Goal: Transaction & Acquisition: Purchase product/service

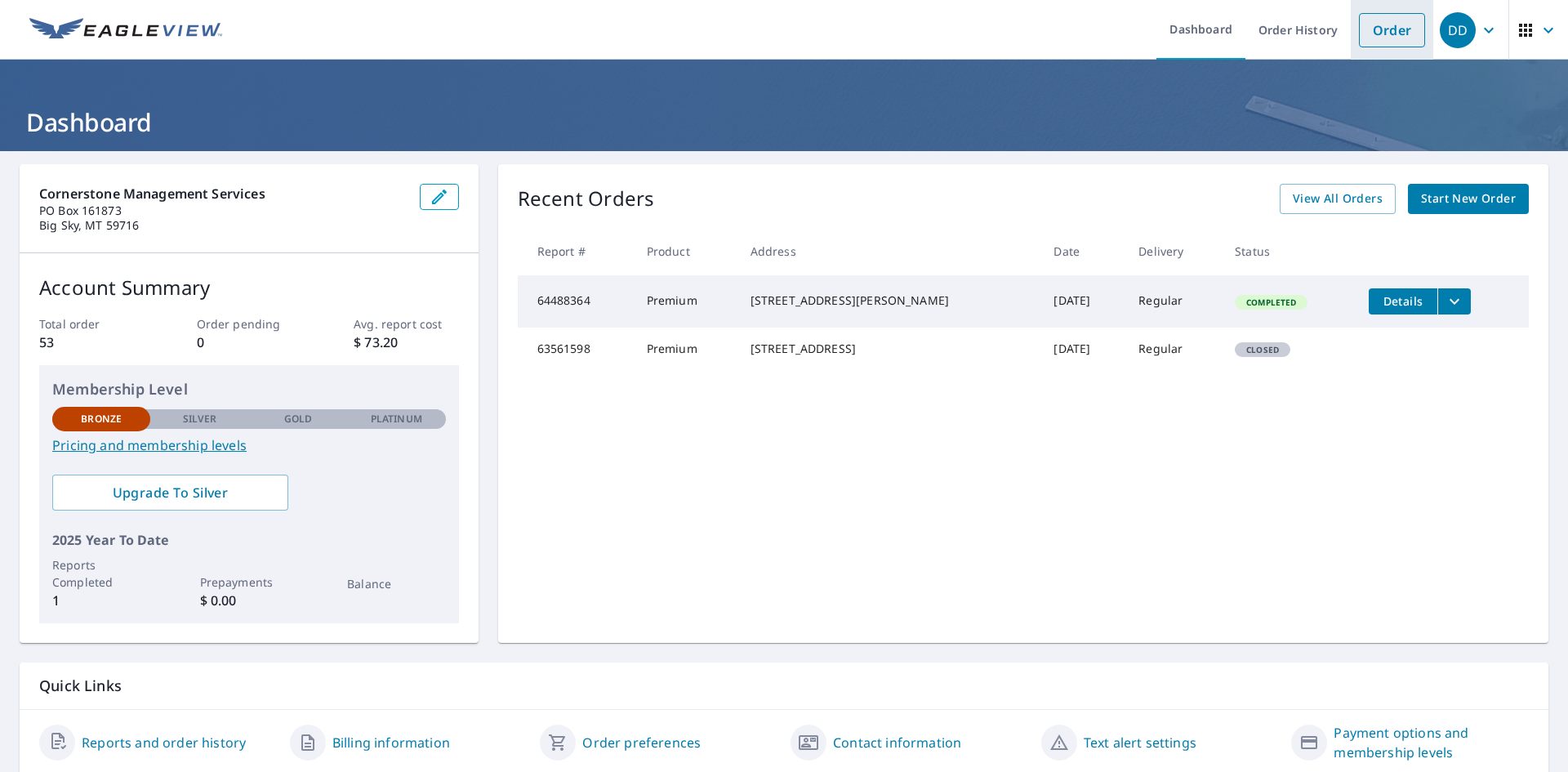
click at [1368, 28] on link "Order" at bounding box center [1392, 30] width 67 height 34
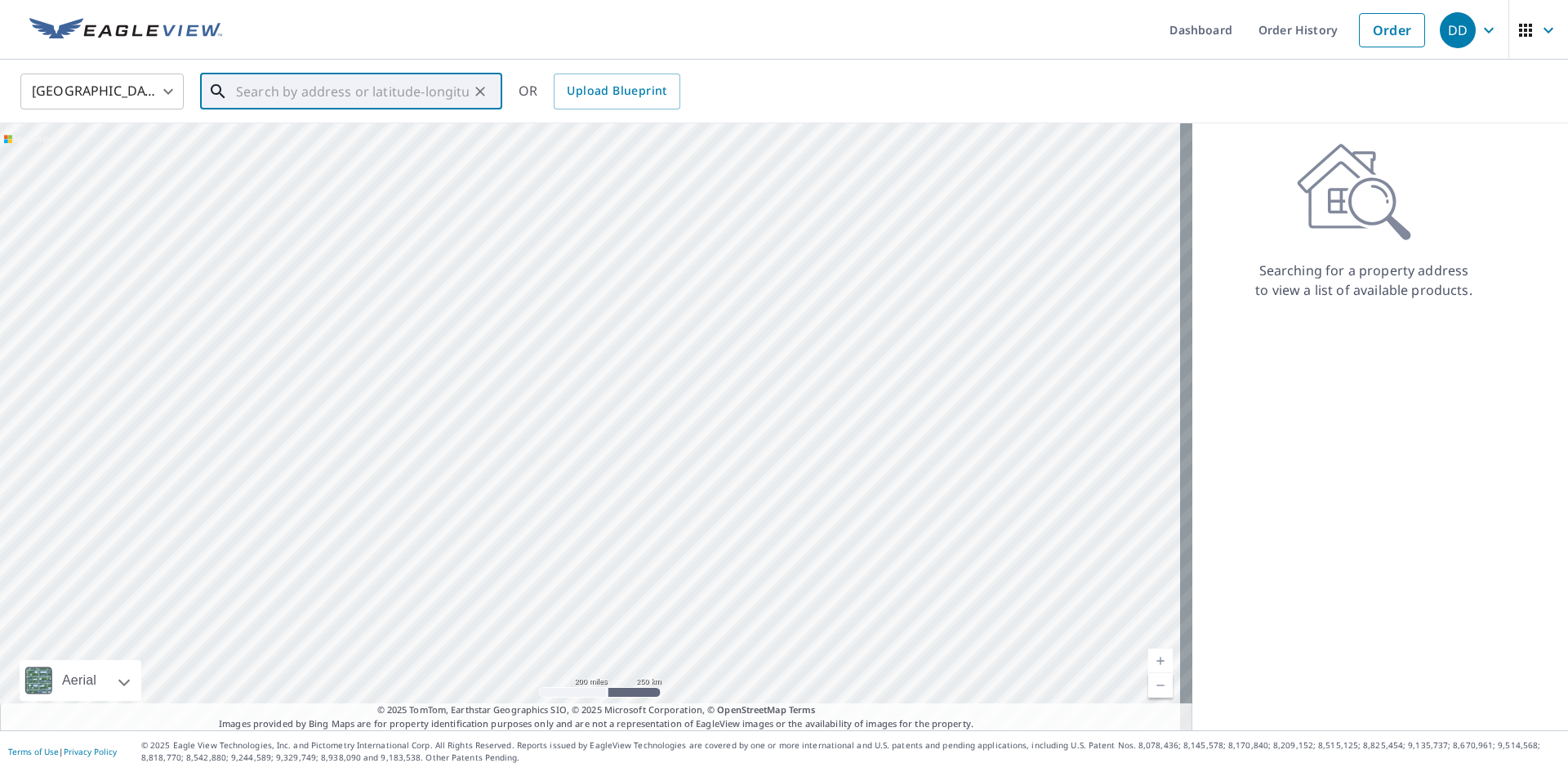
click at [388, 96] on input "text" at bounding box center [353, 91] width 233 height 46
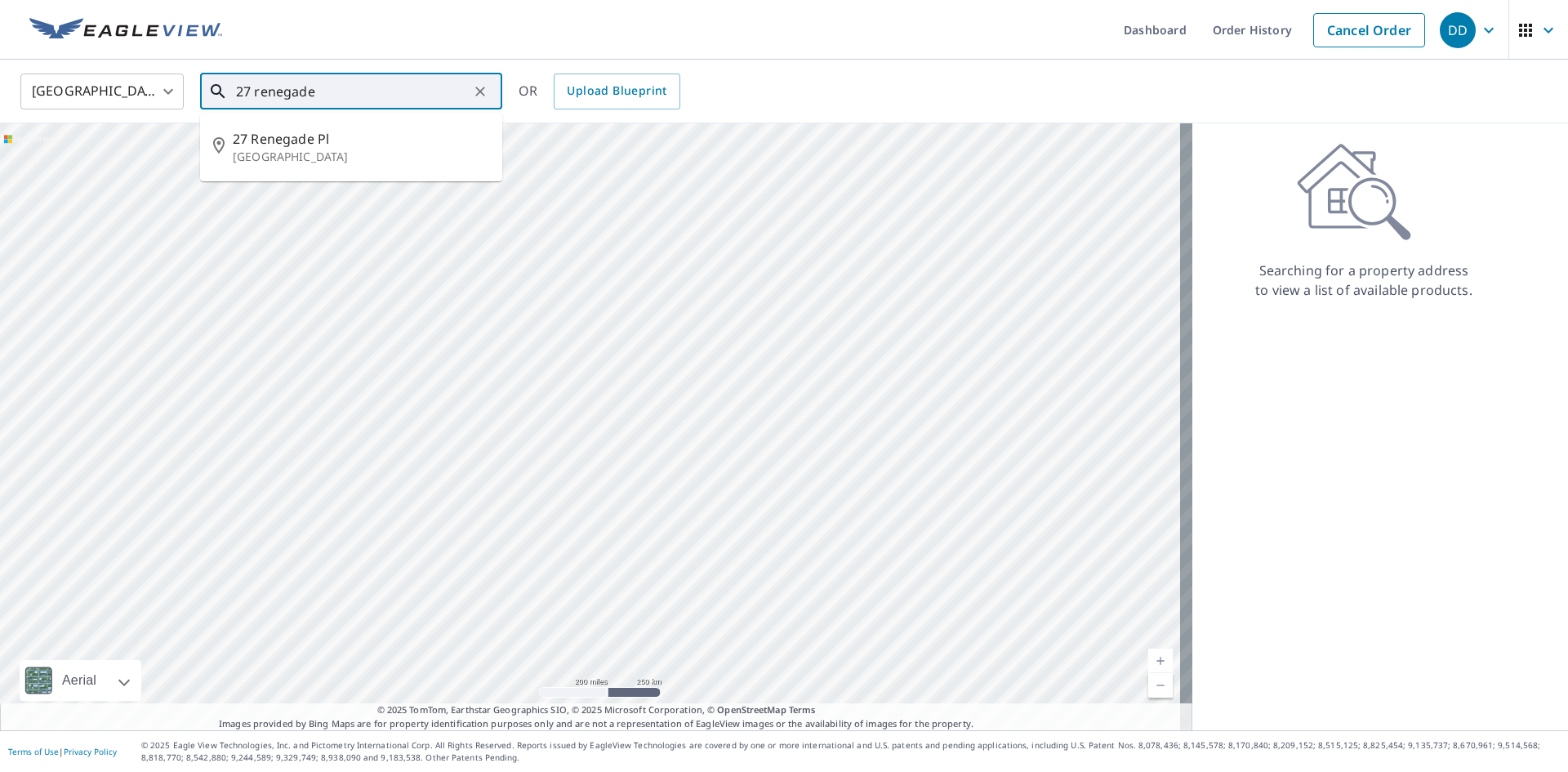
drag, startPoint x: 322, startPoint y: 95, endPoint x: 203, endPoint y: 91, distance: 119.1
click at [203, 91] on div "27 renegade ​" at bounding box center [351, 91] width 302 height 36
paste input "1 Renegade Rd"
click at [290, 136] on span "21 Renegade Rd" at bounding box center [361, 139] width 256 height 20
type input "[STREET_ADDRESS]"
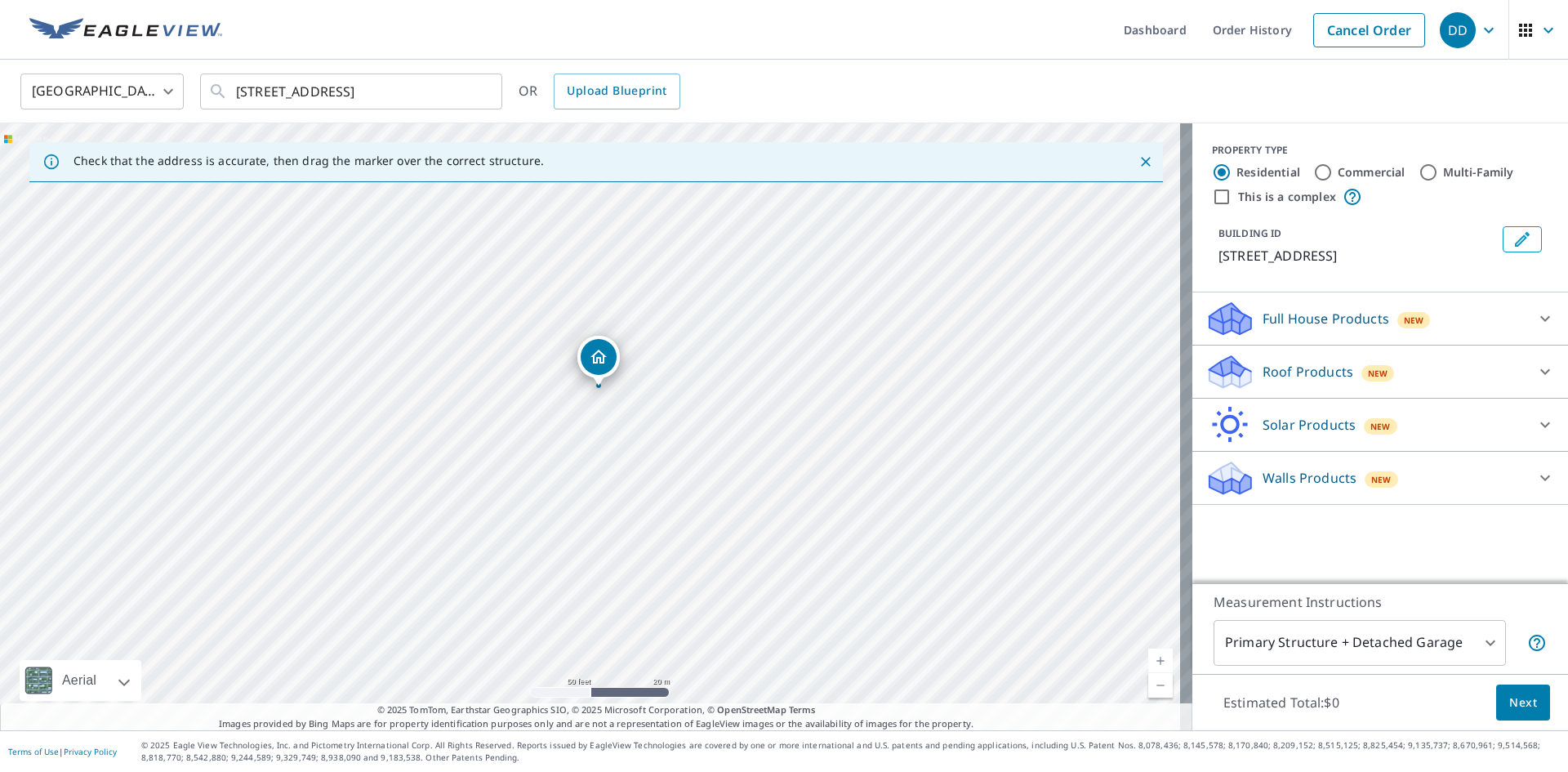
click at [1308, 367] on p "Roof Products" at bounding box center [1308, 372] width 91 height 20
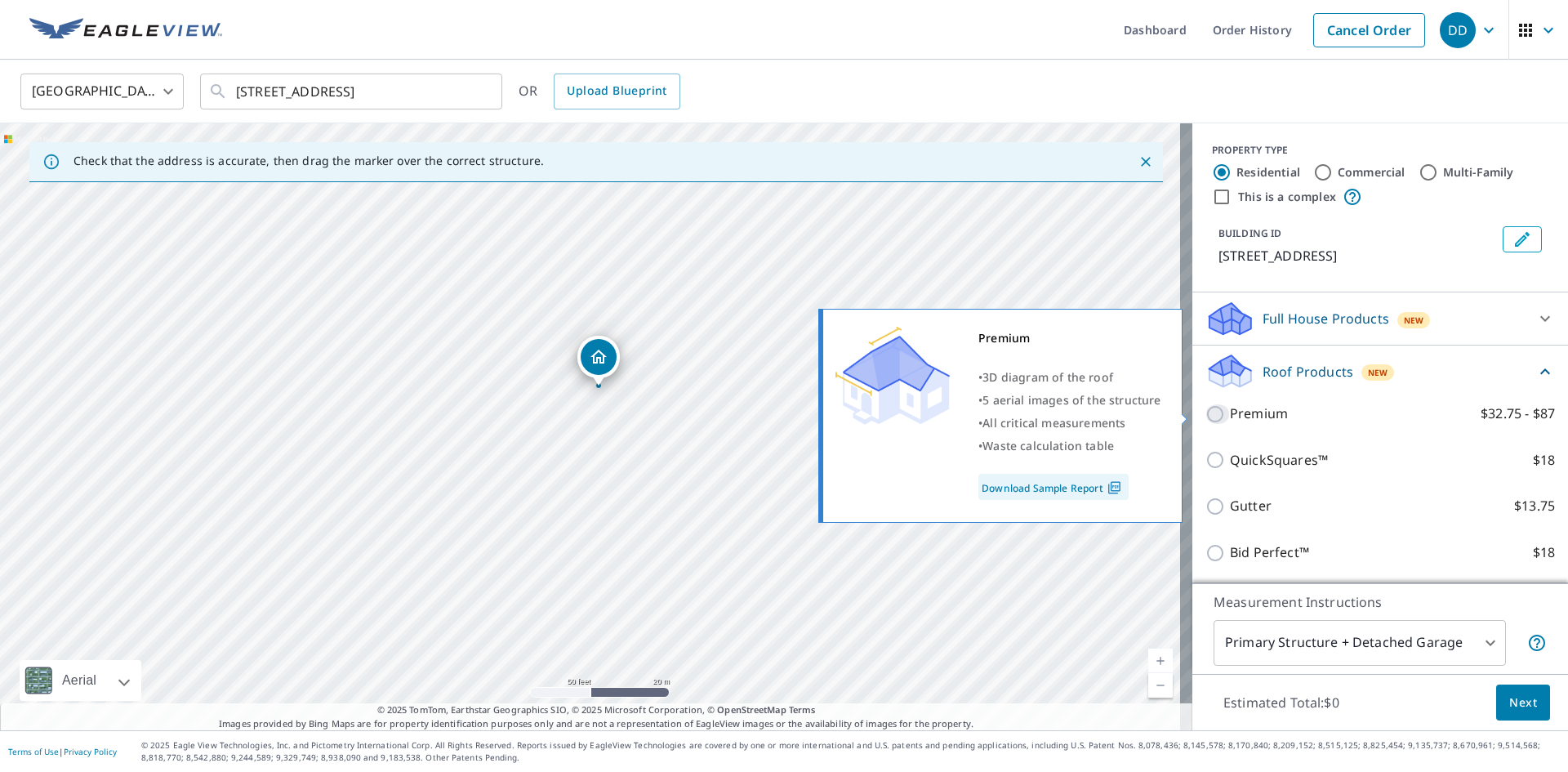
click at [1205, 413] on input "Premium $32.75 - $87" at bounding box center [1217, 414] width 24 height 20
checkbox input "true"
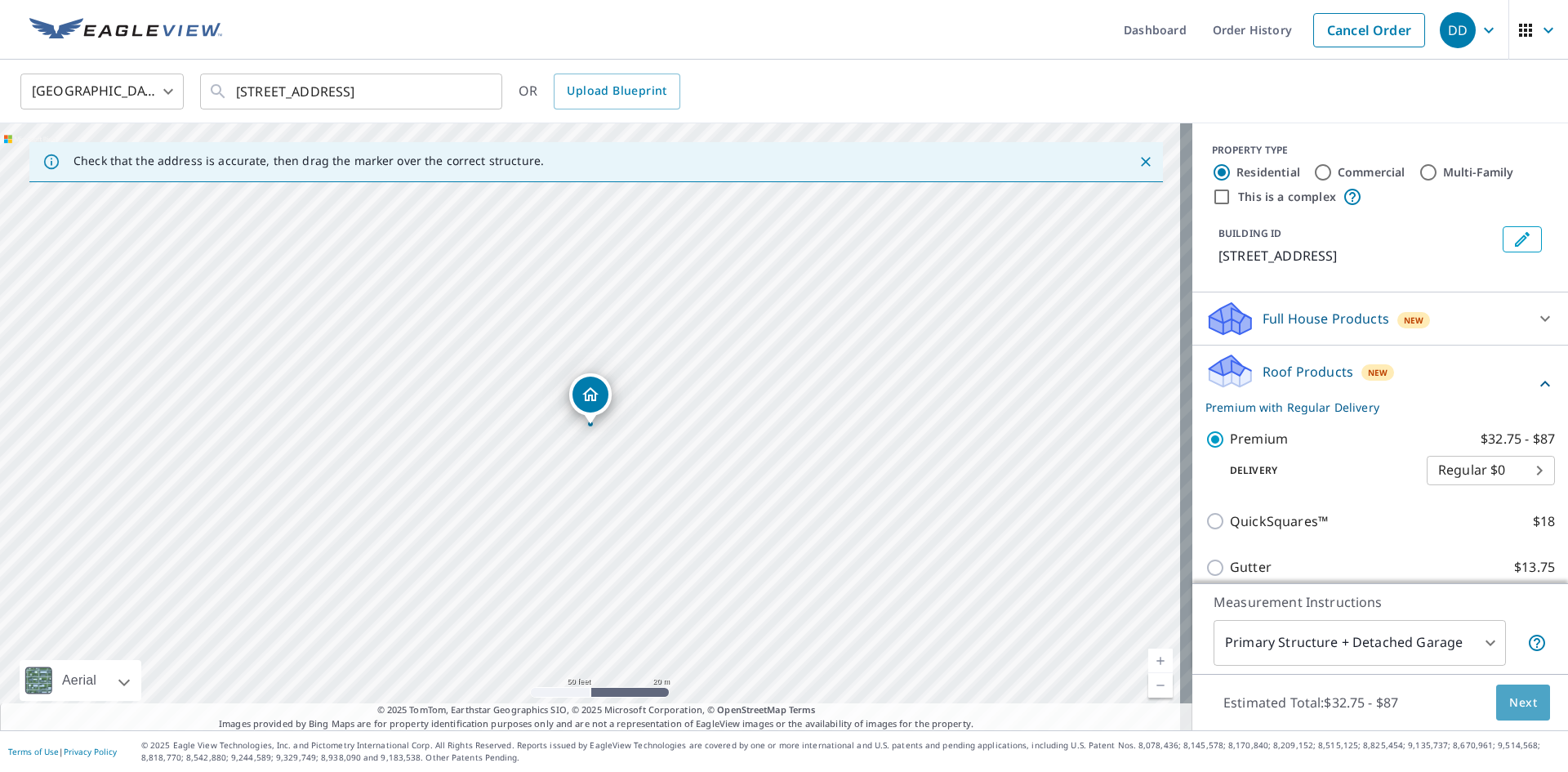
click at [1510, 705] on span "Next" at bounding box center [1523, 703] width 27 height 21
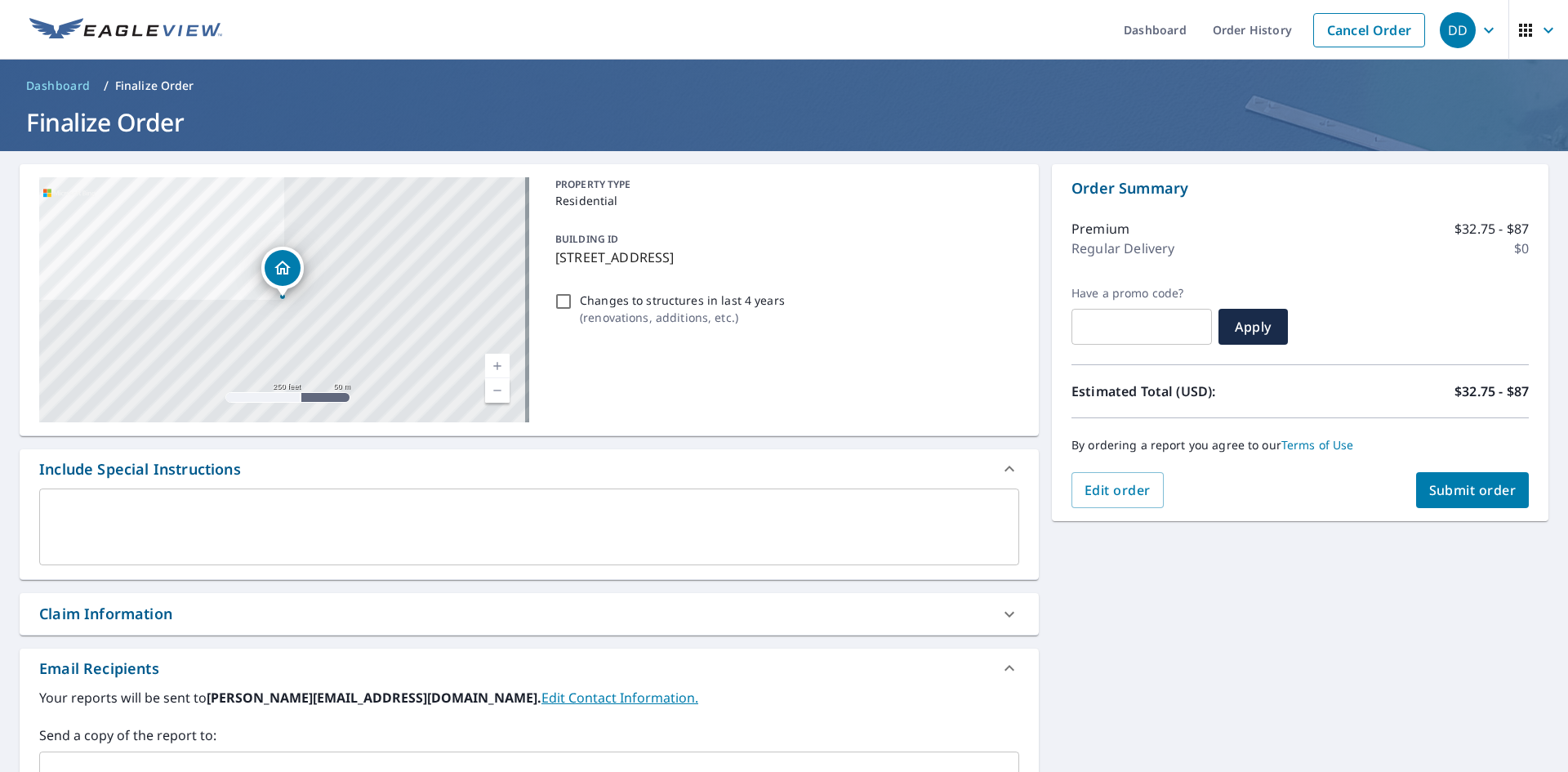
click at [1468, 494] on span "Submit order" at bounding box center [1472, 490] width 87 height 18
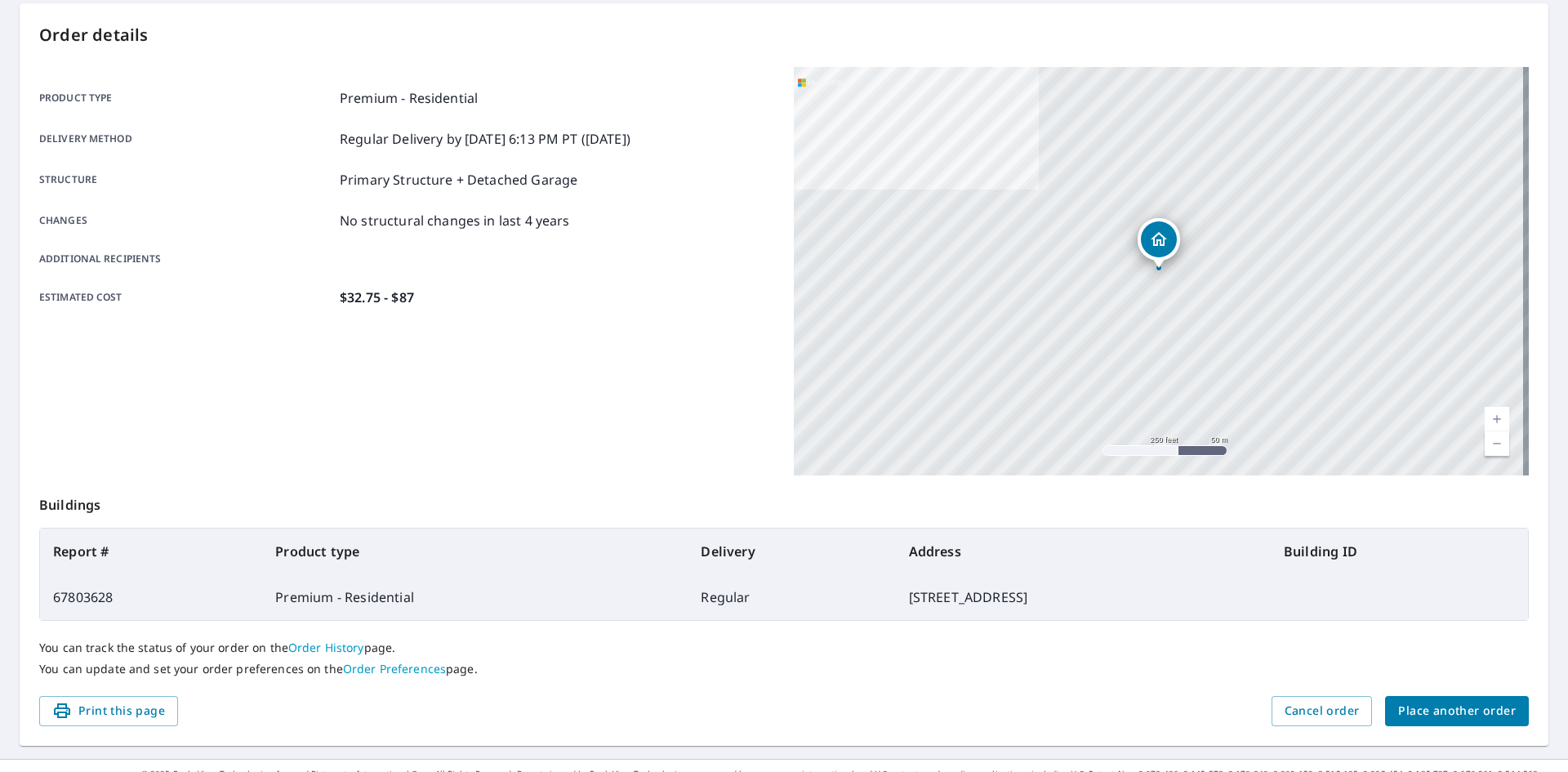
scroll to position [163, 0]
